Goal: Find specific page/section: Find specific page/section

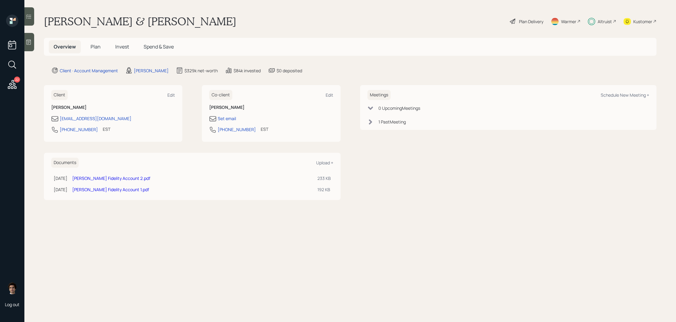
click at [96, 49] on span "Plan" at bounding box center [96, 46] width 10 height 7
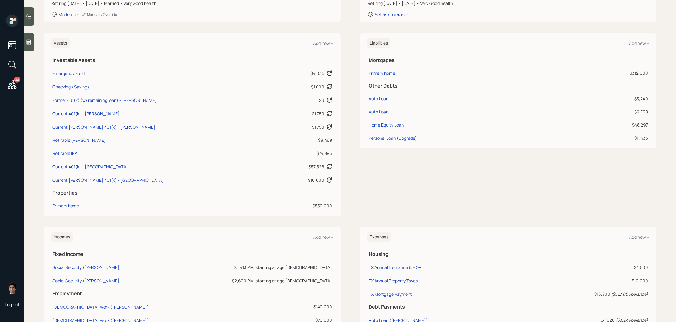
scroll to position [129, 0]
